Goal: Register for event/course

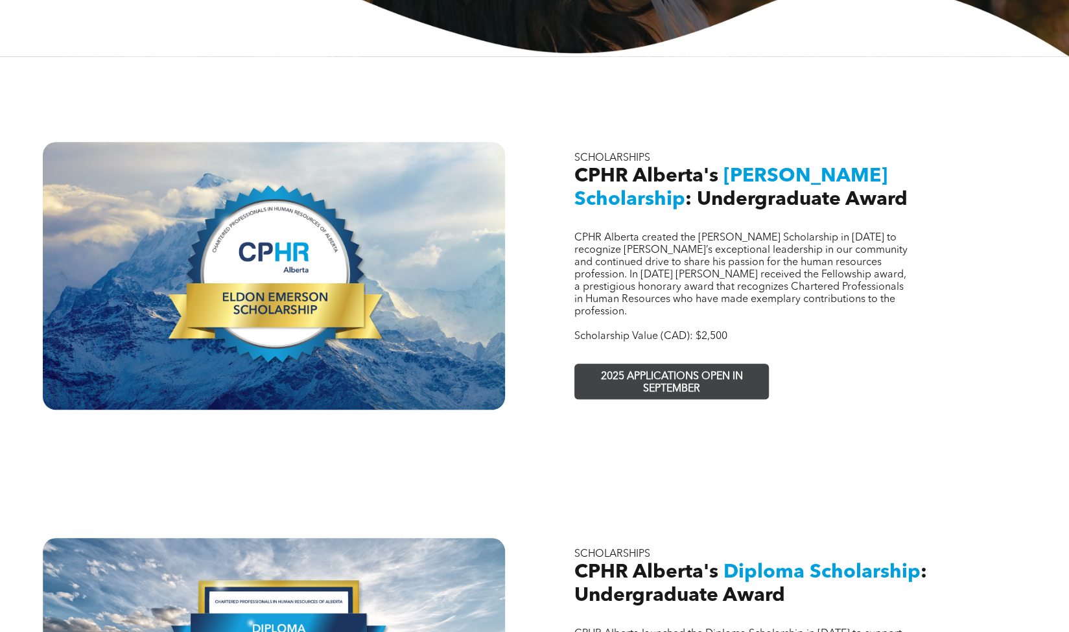
scroll to position [395, 0]
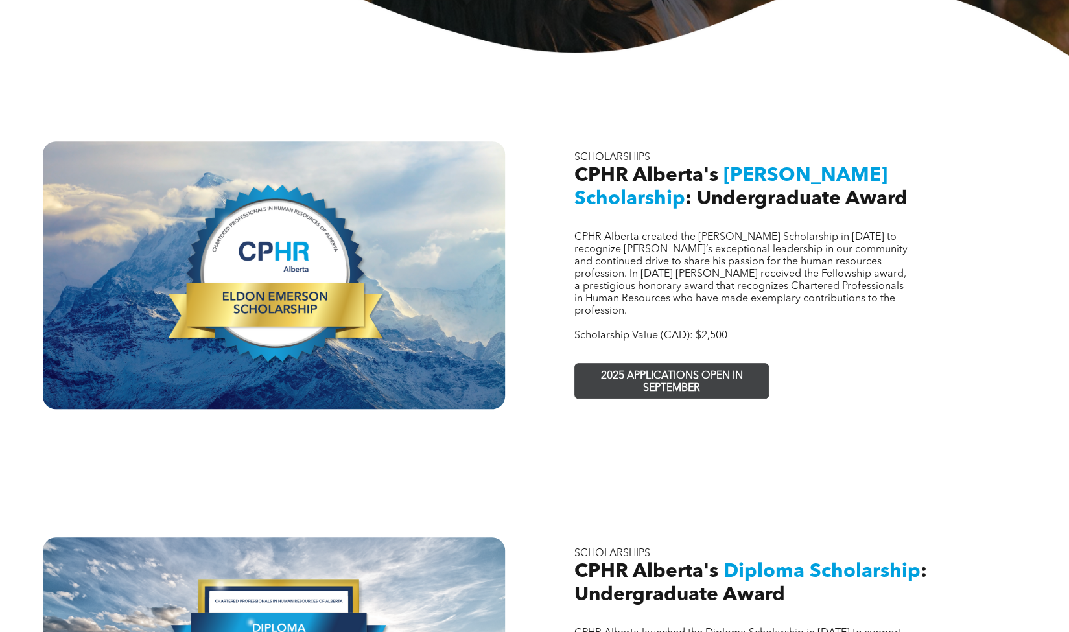
click at [674, 366] on span "2025 APPLICATIONS OPEN IN SEPTEMBER" at bounding box center [671, 383] width 189 height 38
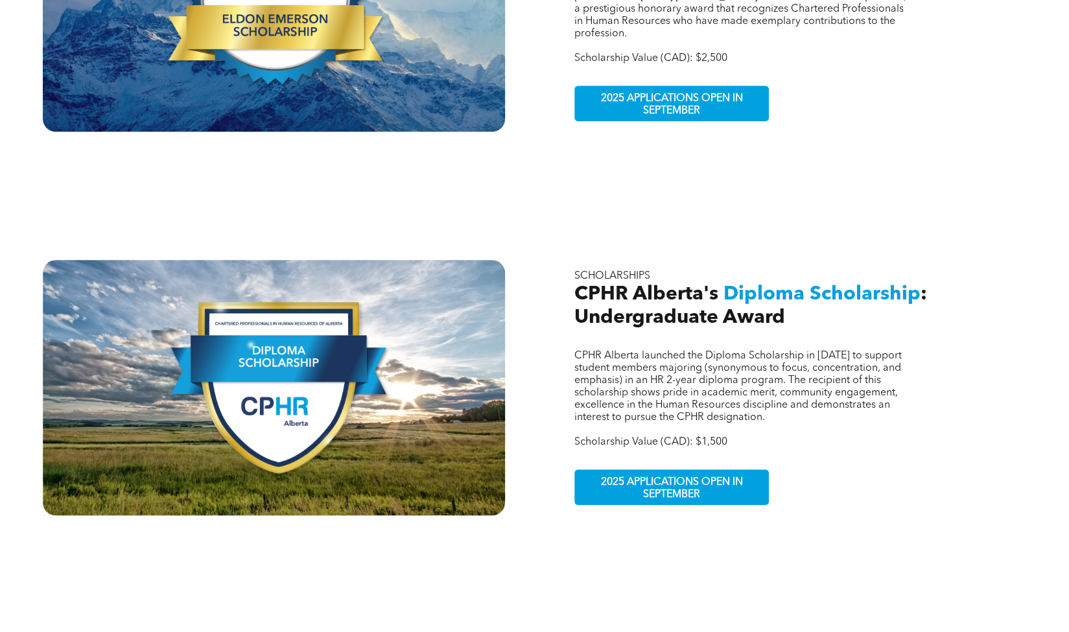
scroll to position [637, 0]
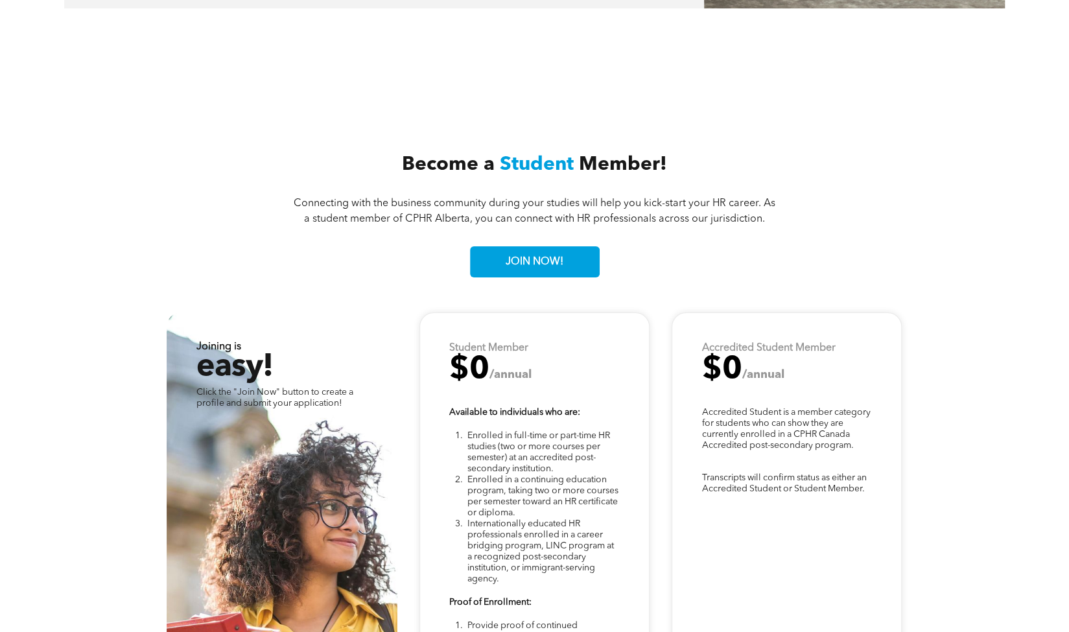
scroll to position [3165, 0]
click at [545, 250] on span "JOIN NOW!" at bounding box center [534, 262] width 67 height 25
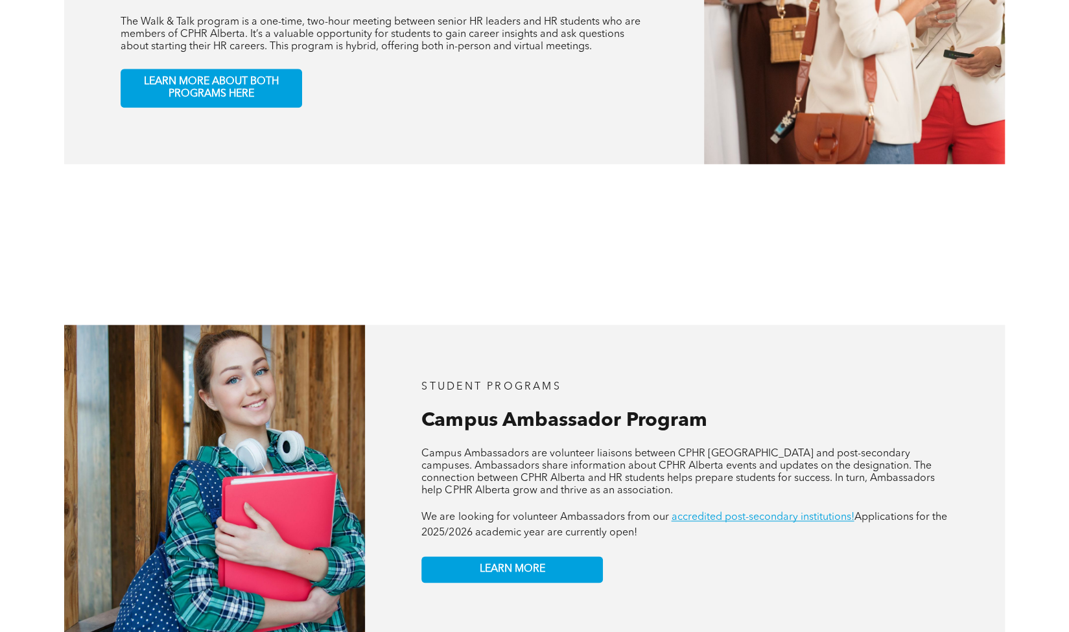
scroll to position [876, 0]
